Goal: Check status: Check status

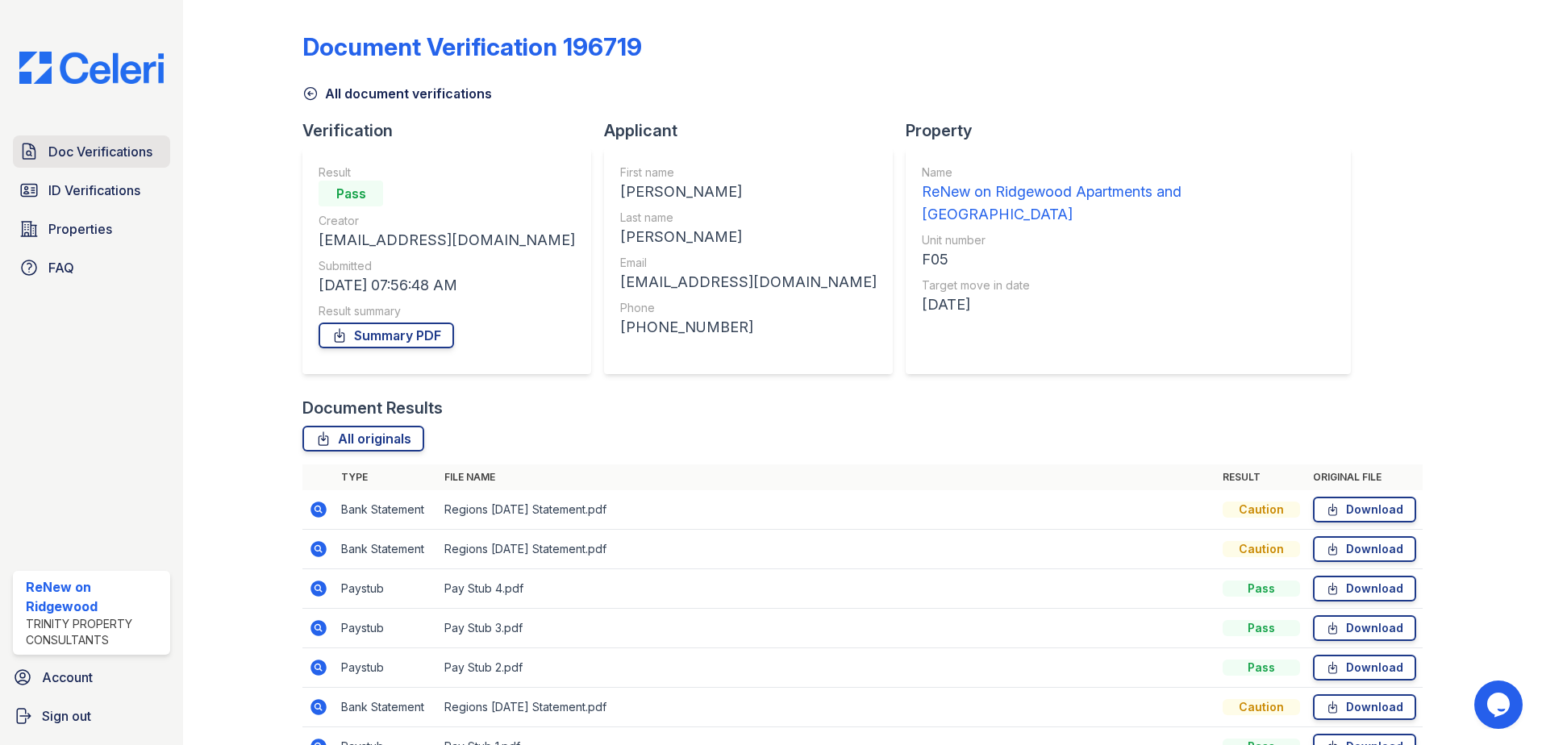
click at [96, 155] on span "Doc Verifications" at bounding box center [100, 151] width 104 height 19
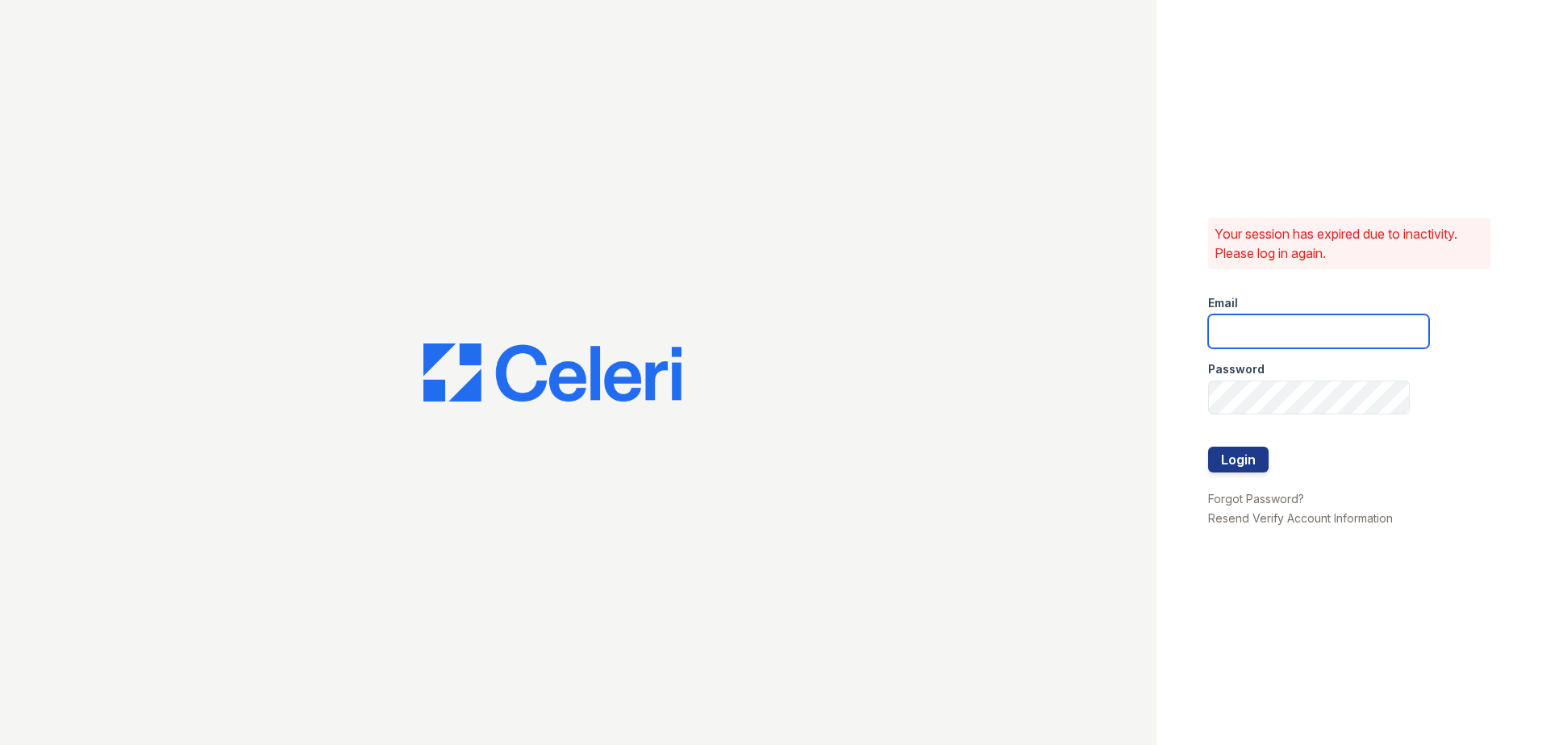
type input "renewonridgewood@trinity-pm.com"
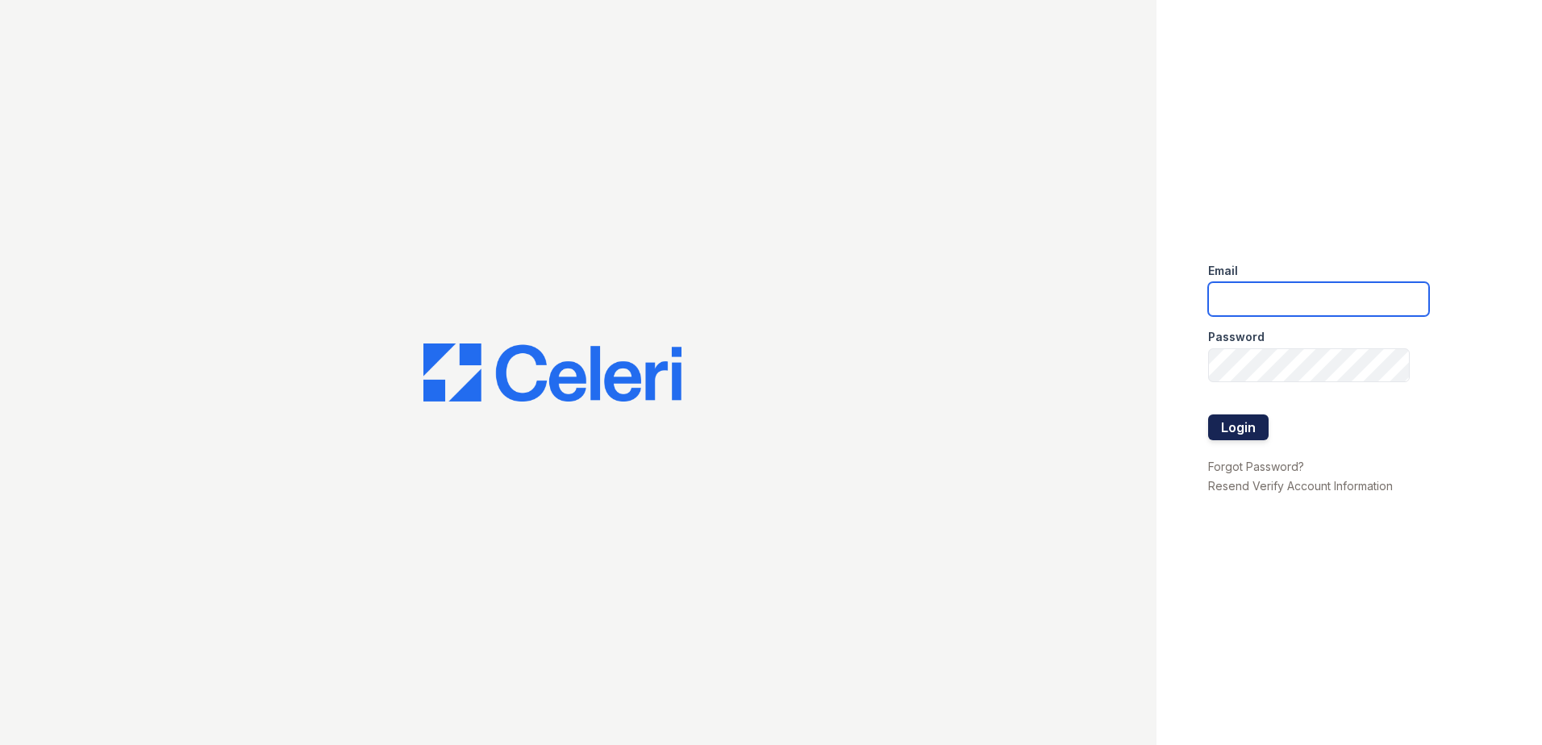
type input "[EMAIL_ADDRESS][DOMAIN_NAME]"
click at [1244, 430] on button "Login" at bounding box center [1238, 428] width 60 height 26
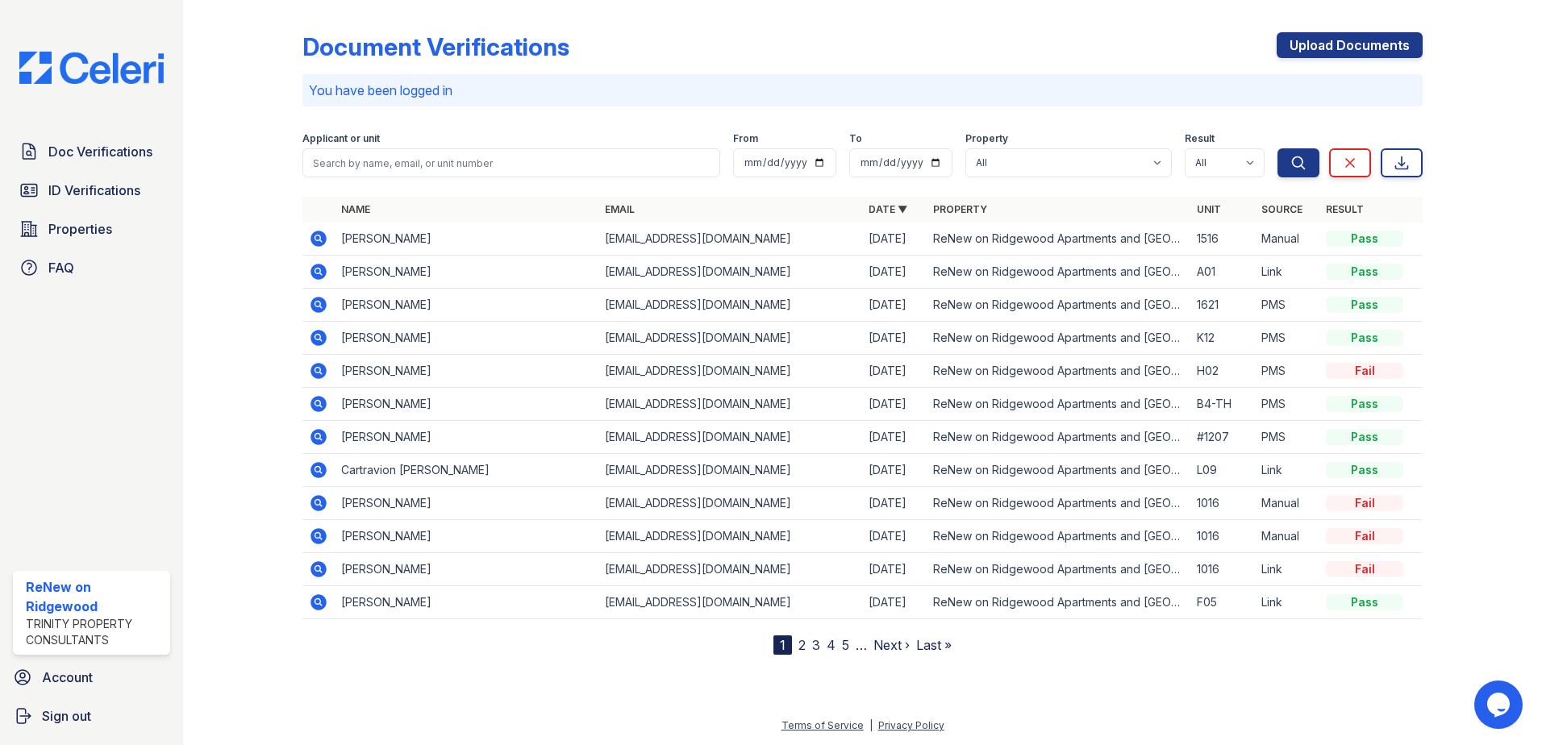
click at [315, 241] on icon at bounding box center [318, 239] width 16 height 16
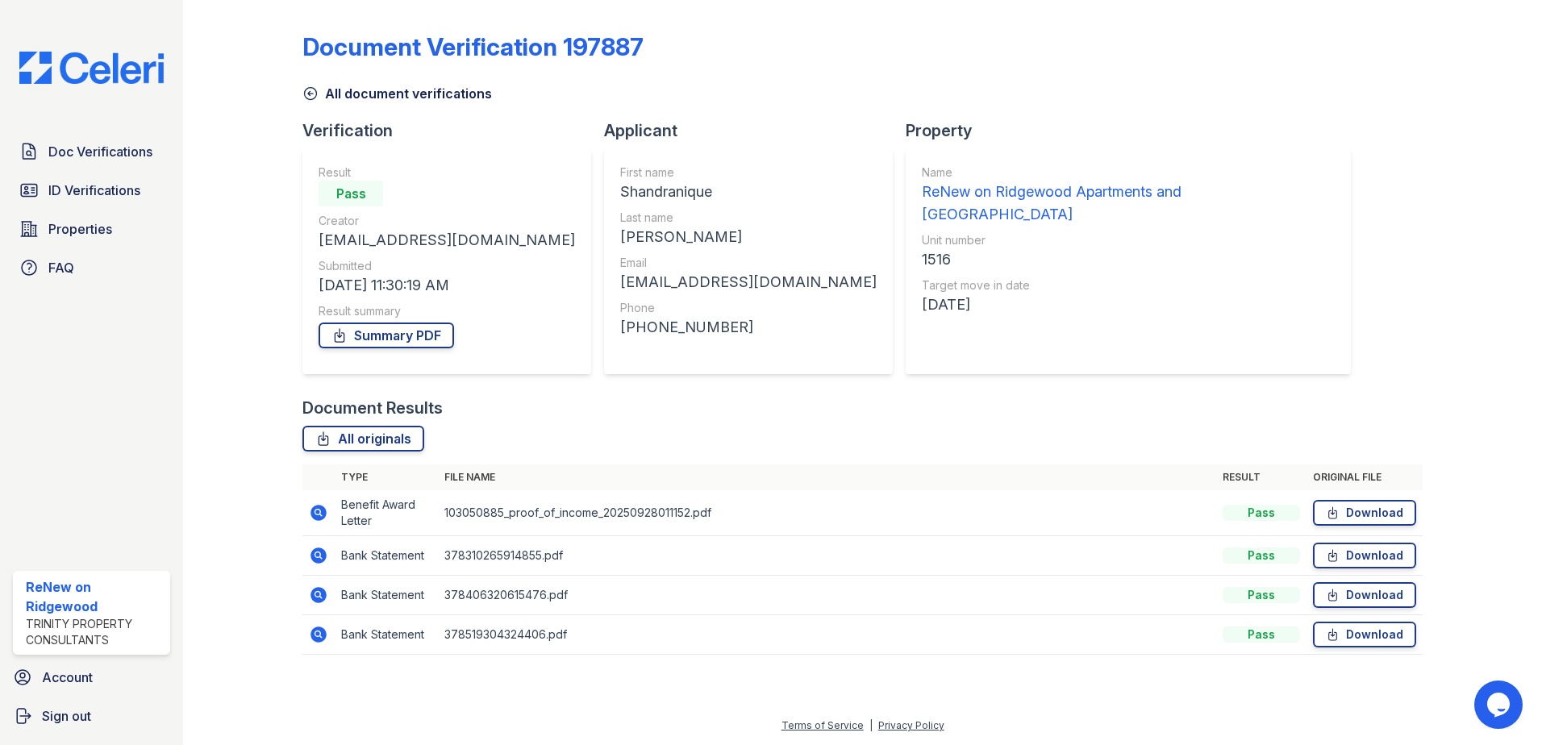
click at [243, 278] on div at bounding box center [256, 338] width 94 height 665
